Goal: Task Accomplishment & Management: Use online tool/utility

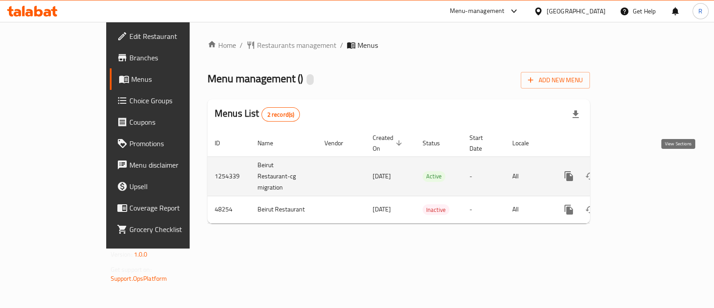
click at [644, 171] on link "enhanced table" at bounding box center [633, 175] width 21 height 21
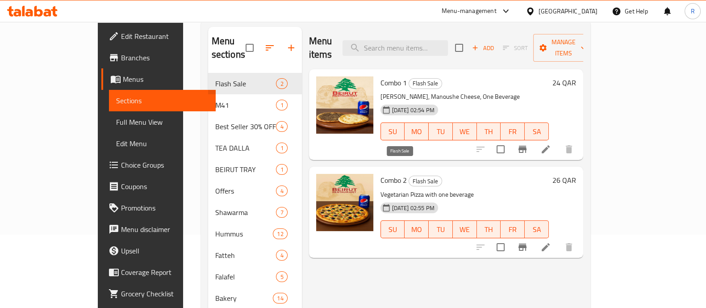
scroll to position [55, 0]
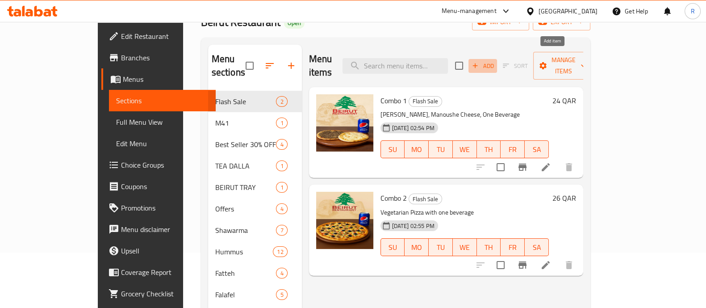
click at [495, 61] on span "Add" at bounding box center [483, 66] width 24 height 10
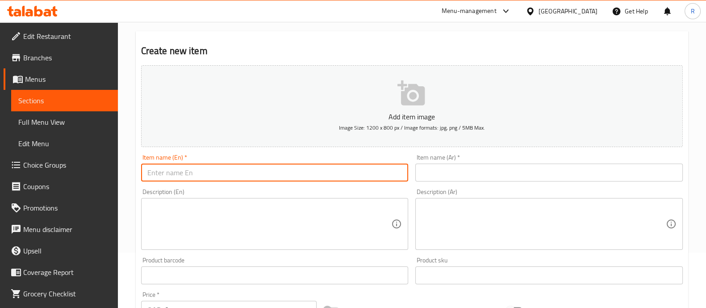
click at [214, 174] on input "text" at bounding box center [274, 172] width 267 height 18
type input "Combo 3"
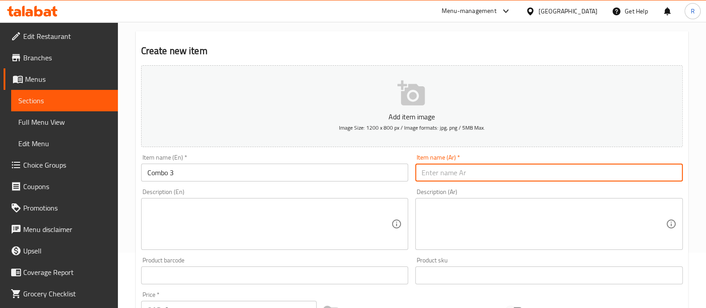
click at [511, 172] on input "text" at bounding box center [548, 172] width 267 height 18
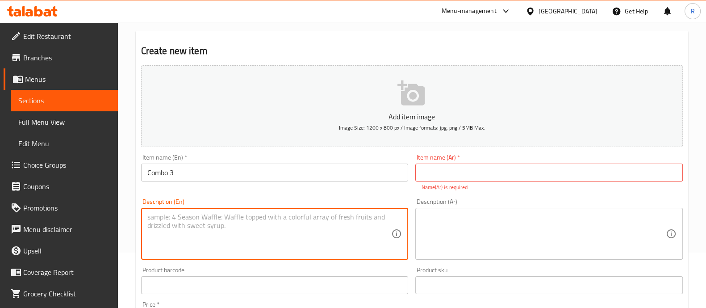
click at [290, 223] on textarea at bounding box center [269, 234] width 244 height 42
paste textarea "Falafel Plate With Fries, Hummus, Olives and Onions on the Side, and One Bevera…"
type textarea "Falafel Plate With Fries, Hummus, Olives and Onions on the Side, and One Bevera…"
click at [417, 224] on div "Description (Ar)" at bounding box center [548, 234] width 267 height 52
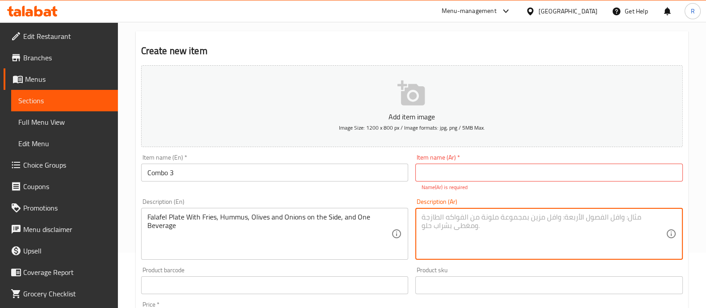
paste textarea "طبق فلافل مع بطاطا مقلية وحمص وزيتون وبصل على الجانب ومشروب واحد"
type textarea "طبق فلافل مع بطاطا مقلية وحمص وزيتون وبصل على الجانب ومشروب واحد"
click at [429, 170] on input "text" at bounding box center [548, 172] width 267 height 18
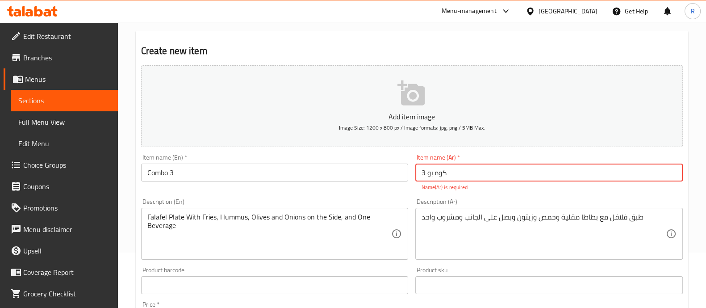
type input "كومبو 3"
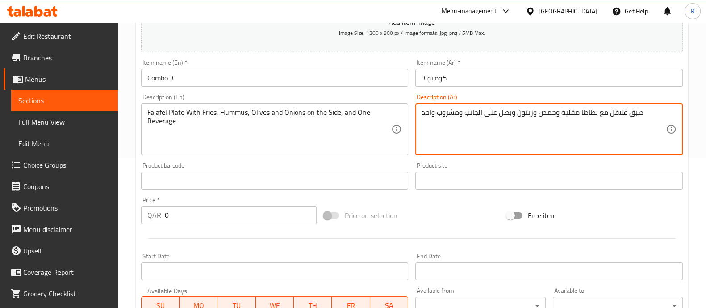
scroll to position [167, 0]
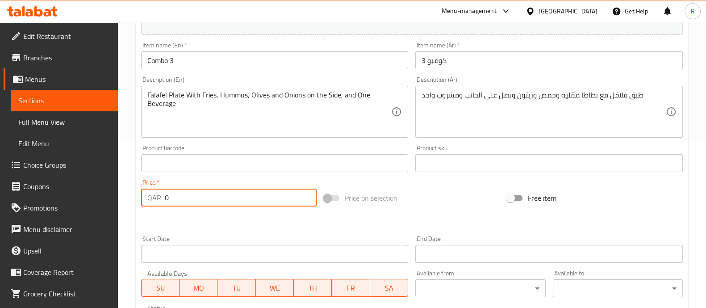
drag, startPoint x: 202, startPoint y: 200, endPoint x: 159, endPoint y: 208, distance: 44.1
click at [159, 208] on div "Price   * QAR 0 Price *" at bounding box center [229, 192] width 183 height 34
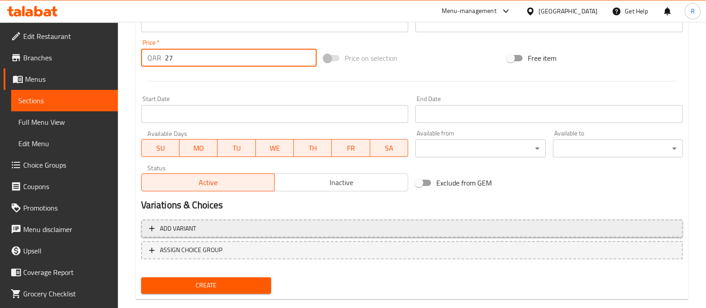
scroll to position [322, 0]
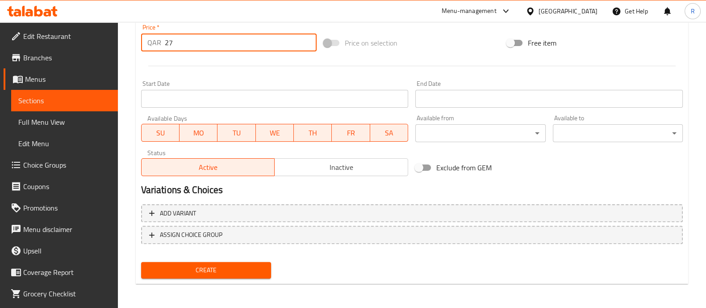
type input "27"
click at [221, 270] on span "Create" at bounding box center [206, 269] width 116 height 11
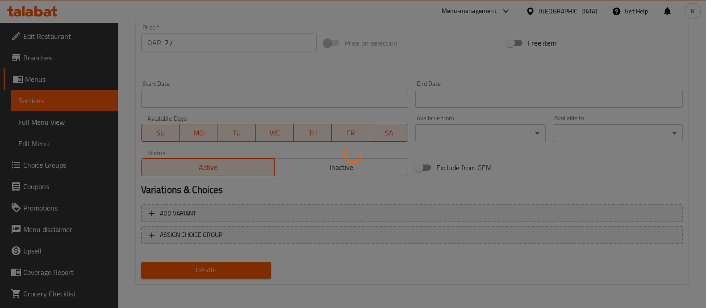
type input "0"
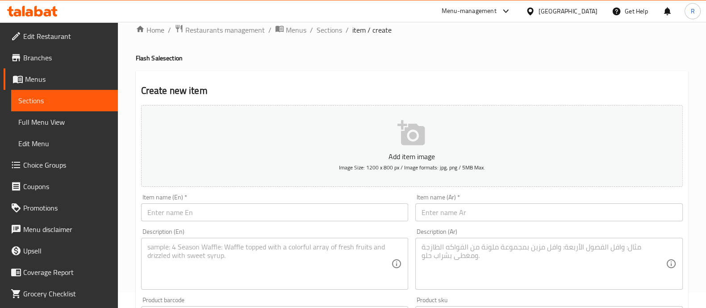
scroll to position [0, 0]
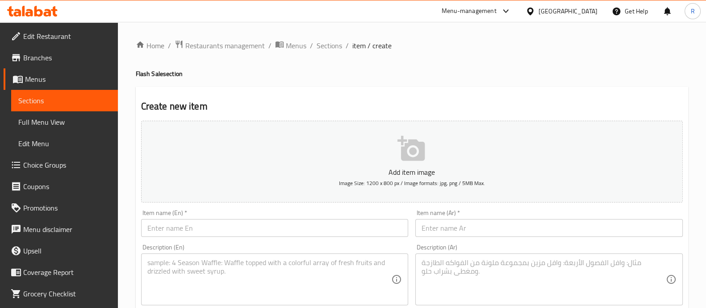
click at [334, 48] on span "Sections" at bounding box center [329, 45] width 25 height 11
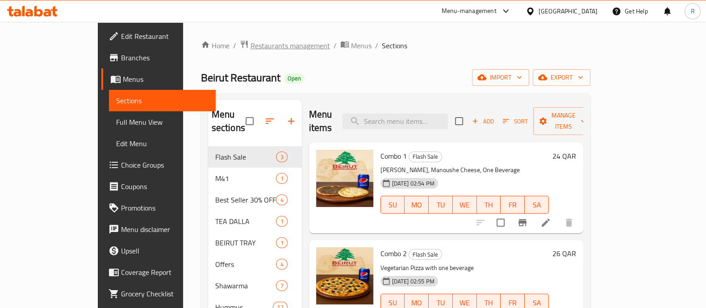
click at [250, 45] on span "Restaurants management" at bounding box center [289, 45] width 79 height 11
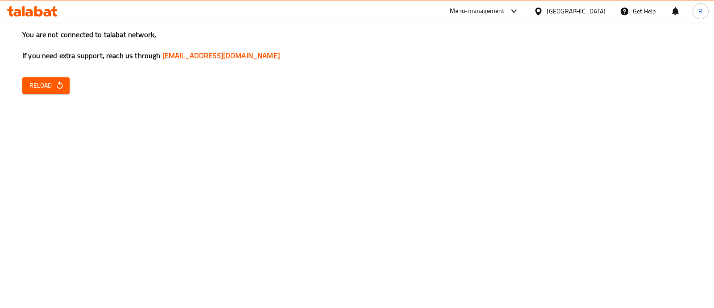
click at [505, 14] on div "Menu-management" at bounding box center [477, 11] width 55 height 11
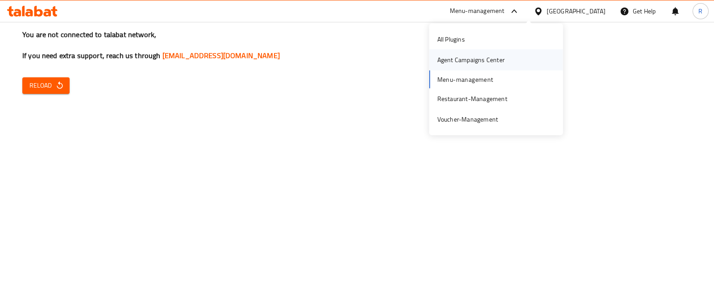
click at [480, 63] on div "Agent Campaigns Center" at bounding box center [471, 60] width 67 height 10
